Goal: Transaction & Acquisition: Book appointment/travel/reservation

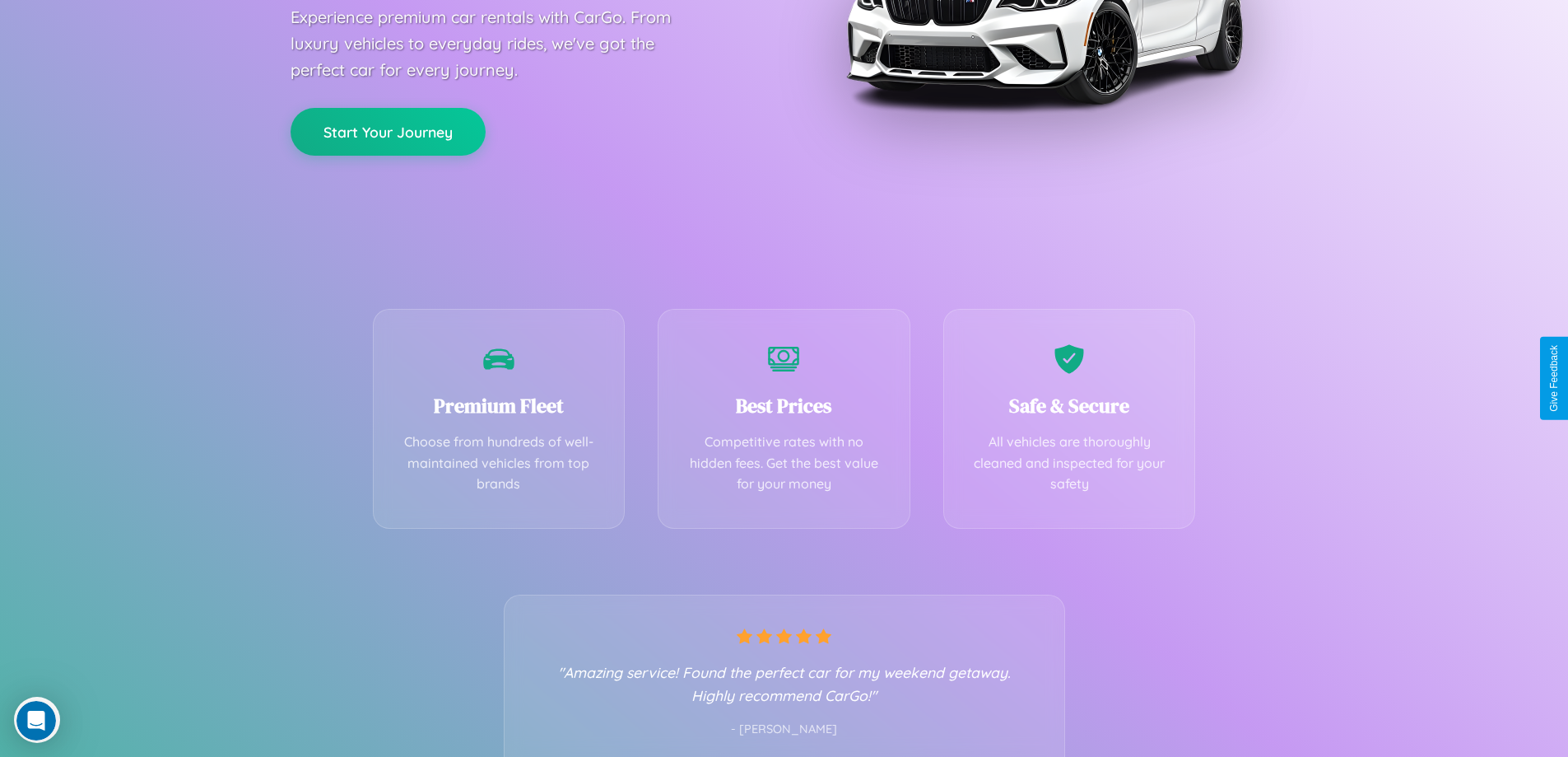
scroll to position [324, 0]
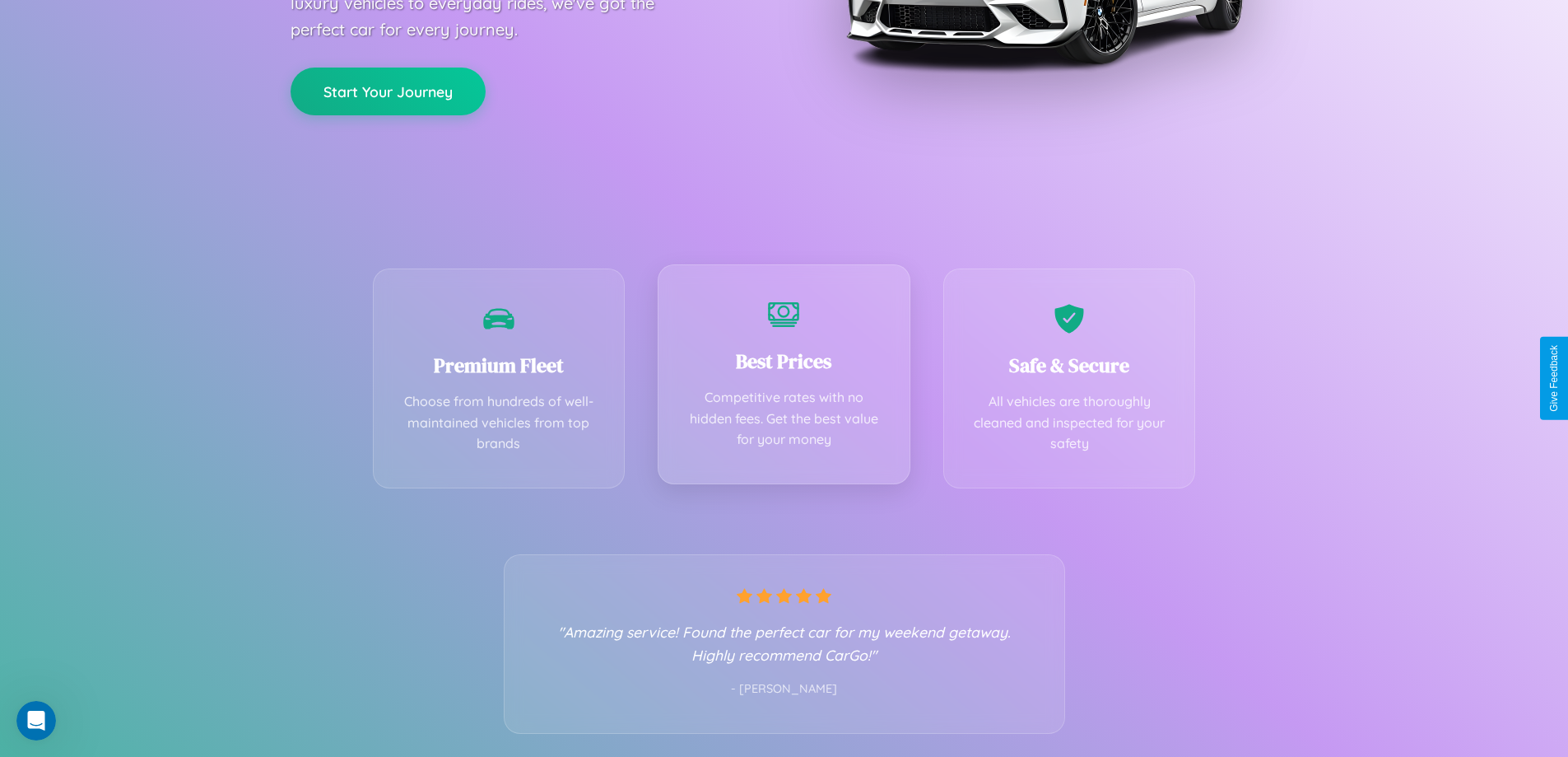
click at [784, 378] on div "Best Prices Competitive rates with no hidden fees. Get the best value for your …" at bounding box center [784, 374] width 253 height 220
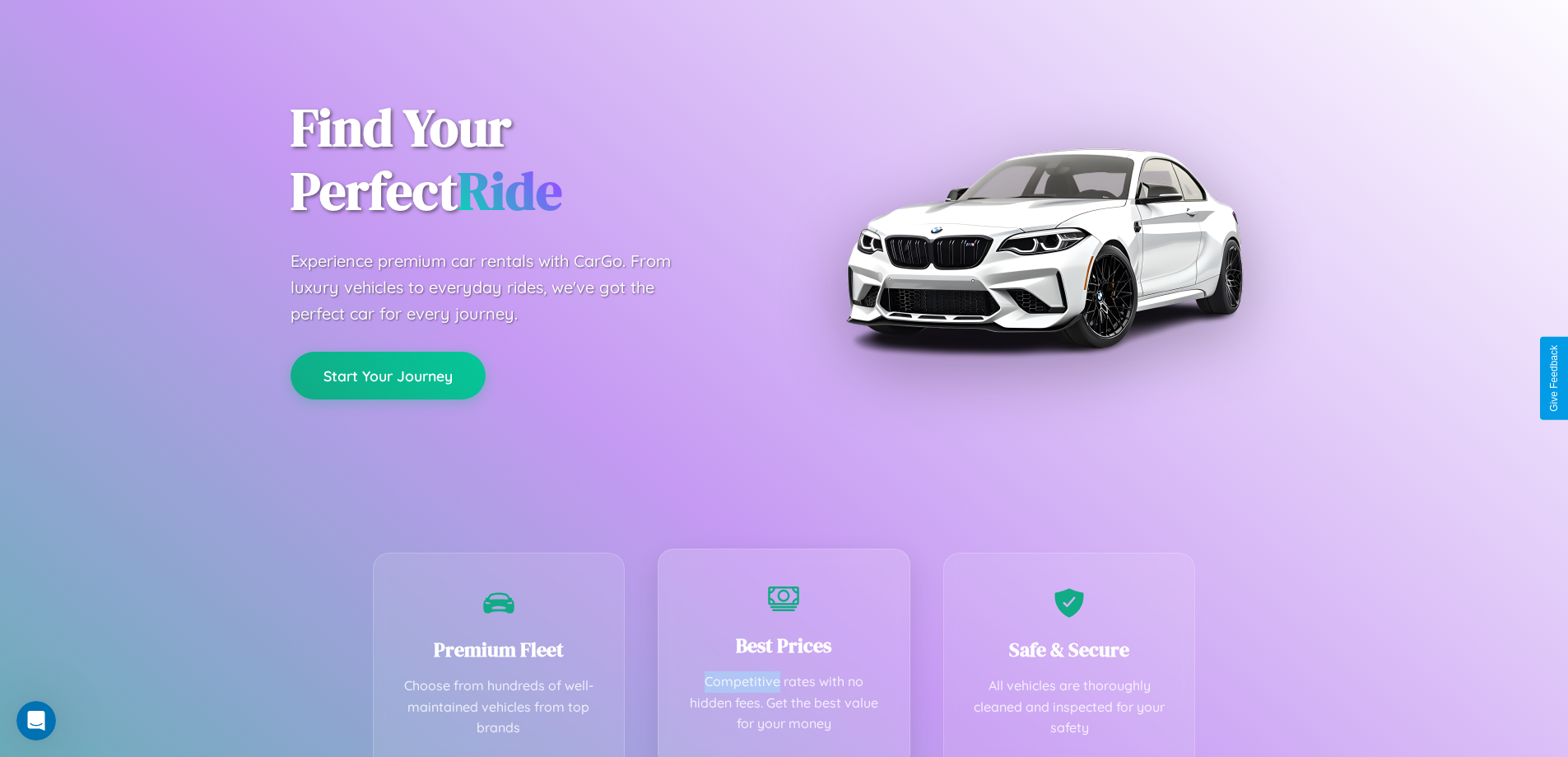
scroll to position [0, 0]
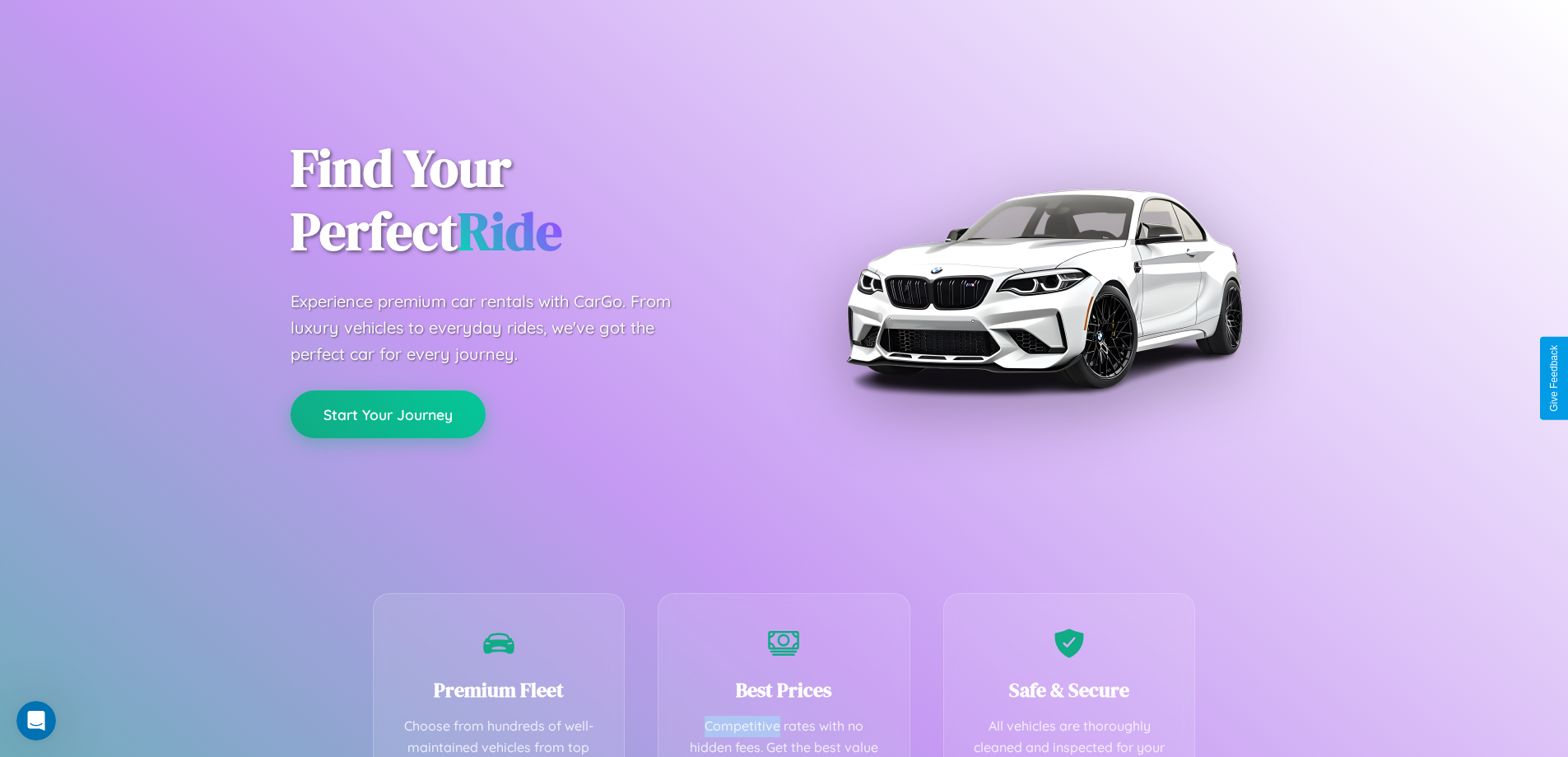
click at [388, 414] on button "Start Your Journey" at bounding box center [388, 414] width 195 height 48
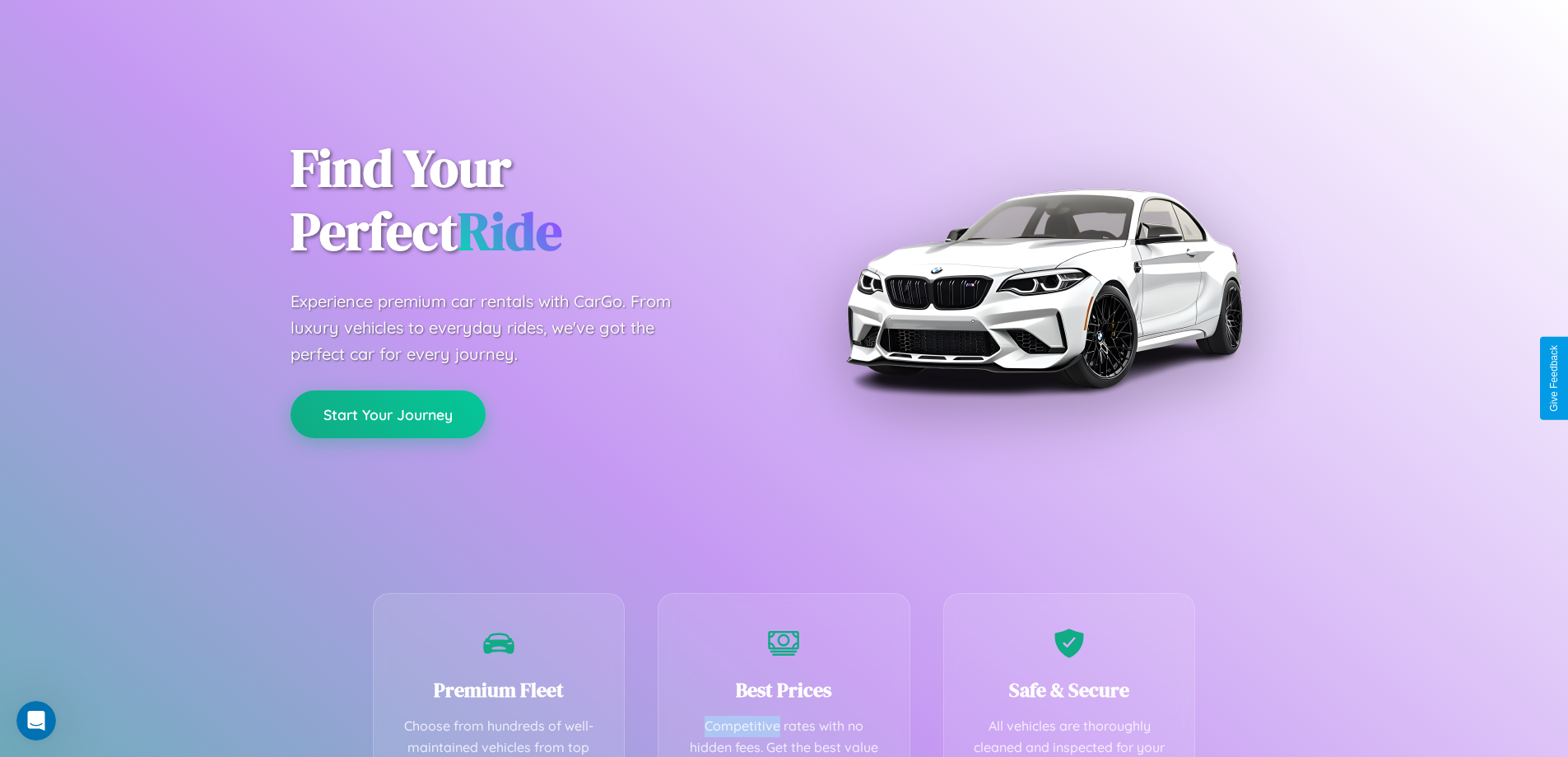
click at [388, 414] on button "Start Your Journey" at bounding box center [388, 414] width 195 height 48
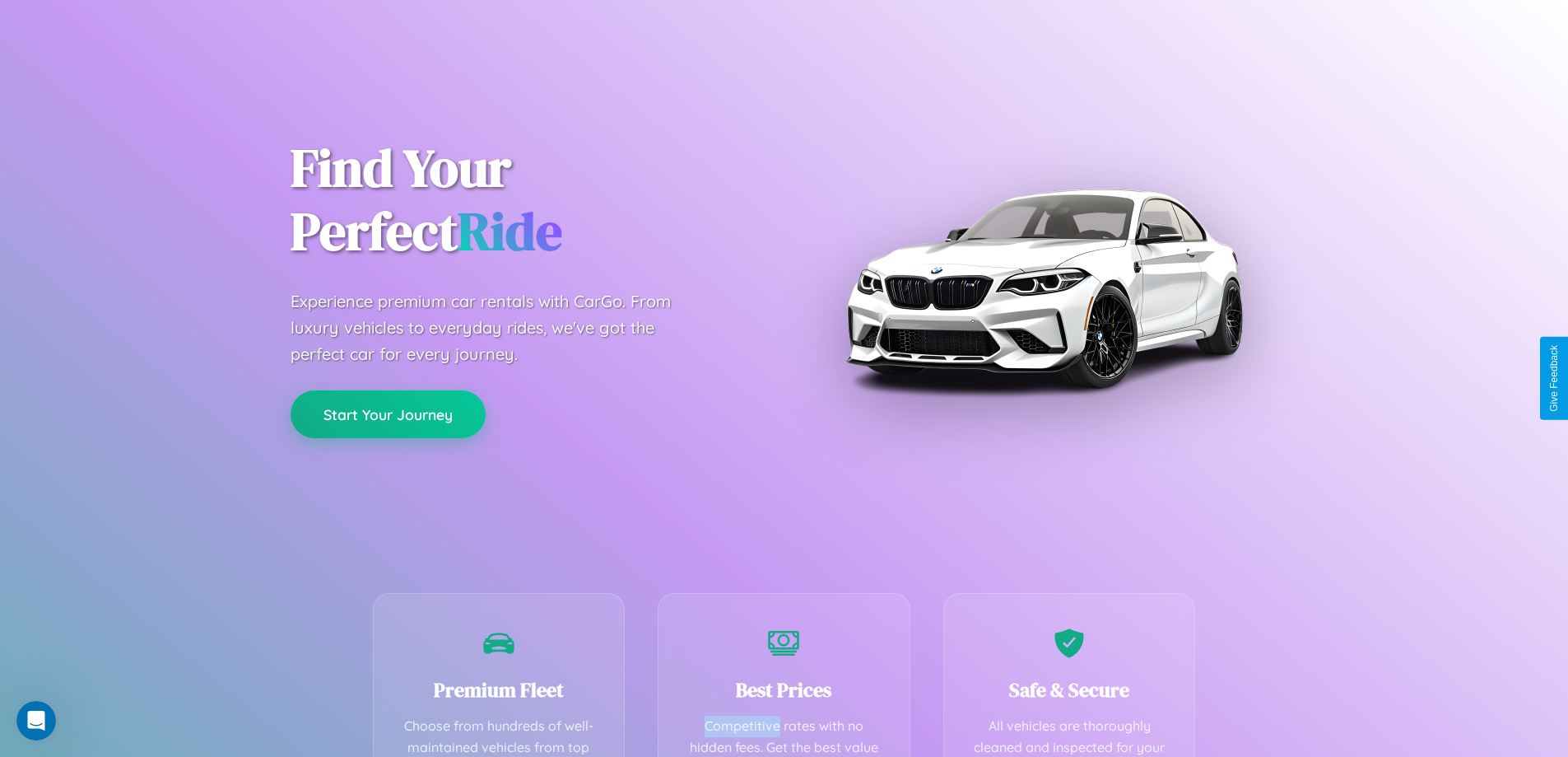
click at [388, 414] on button "Start Your Journey" at bounding box center [388, 414] width 195 height 48
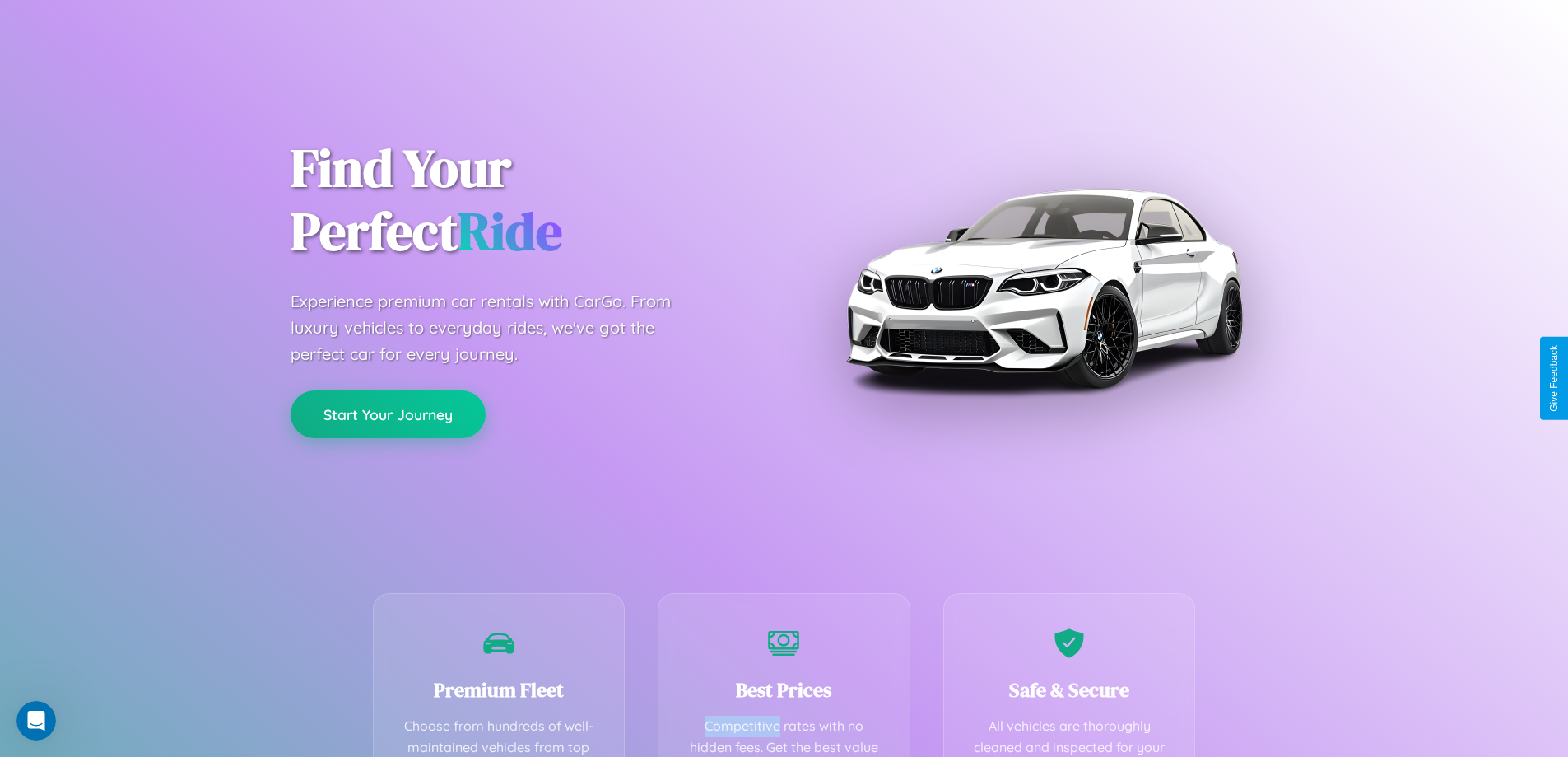
click at [388, 414] on button "Start Your Journey" at bounding box center [388, 414] width 195 height 48
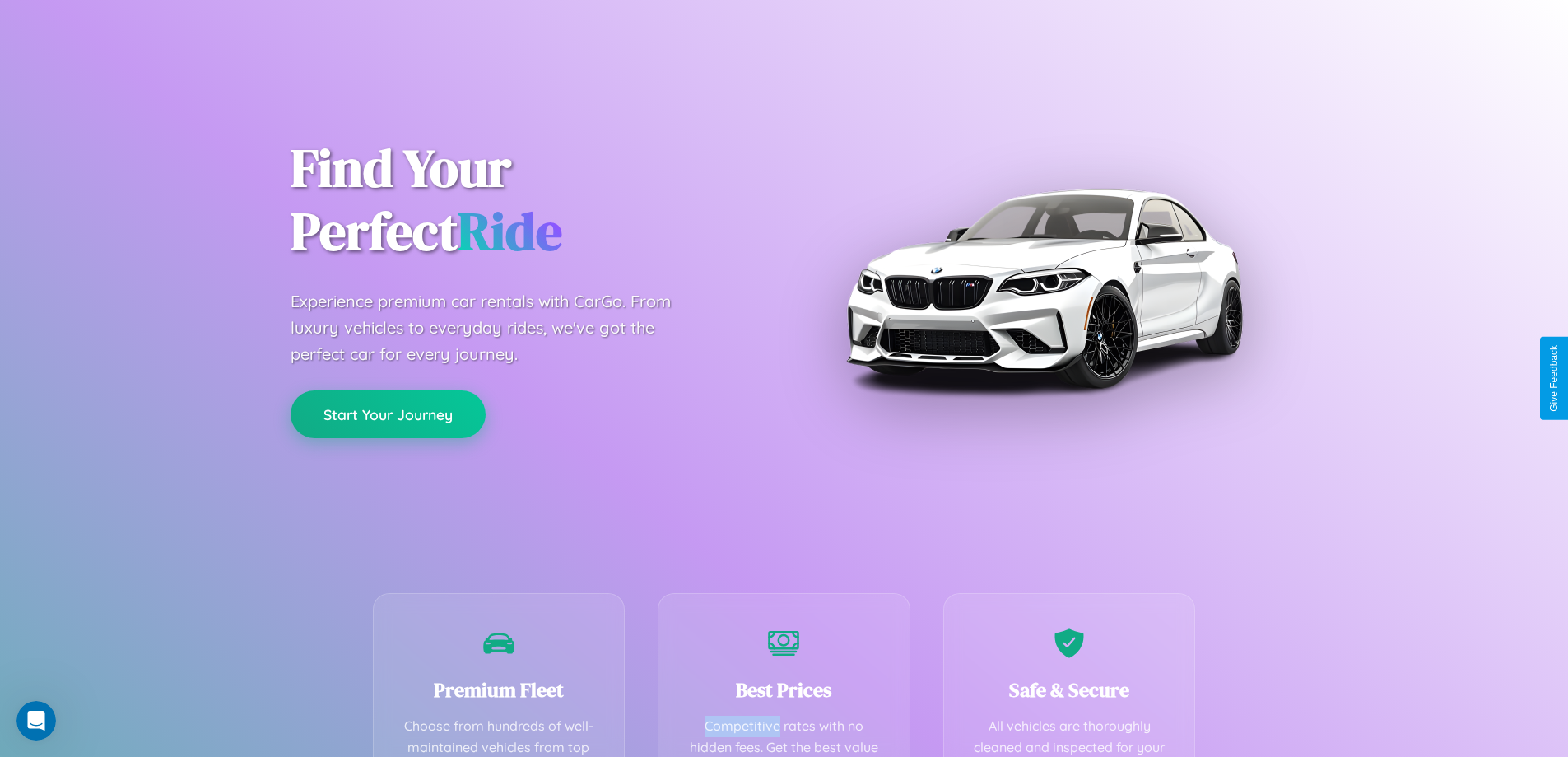
click at [388, 414] on button "Start Your Journey" at bounding box center [388, 414] width 195 height 48
